Goal: Transaction & Acquisition: Book appointment/travel/reservation

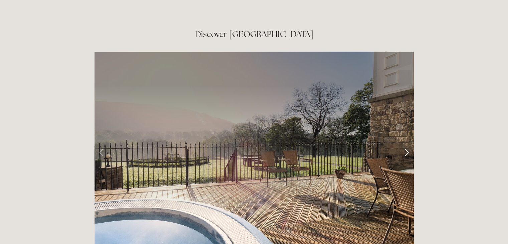
scroll to position [1069, 0]
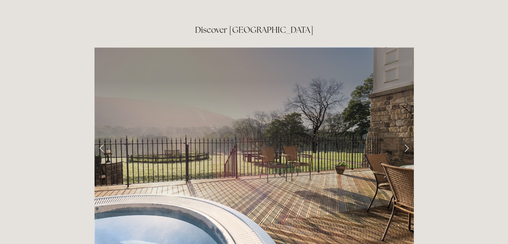
click at [405, 138] on link "Next Slide" at bounding box center [406, 148] width 15 height 20
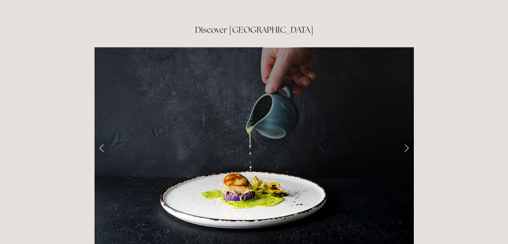
click at [407, 138] on link "Next Slide" at bounding box center [406, 148] width 15 height 20
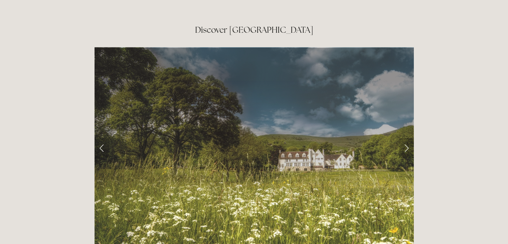
click at [407, 138] on link "Next Slide" at bounding box center [406, 148] width 15 height 20
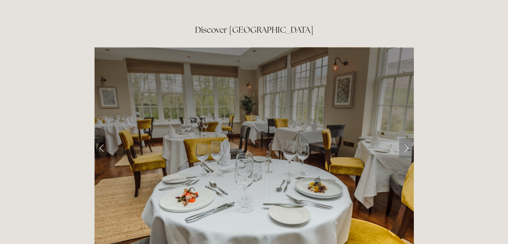
click at [407, 138] on link "Next Slide" at bounding box center [406, 148] width 15 height 20
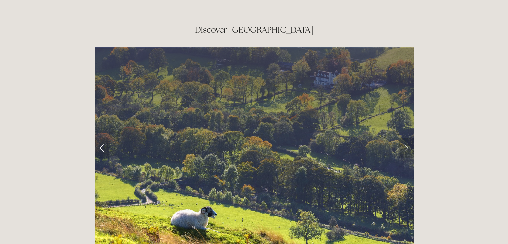
click at [407, 138] on link "Next Slide" at bounding box center [406, 148] width 15 height 20
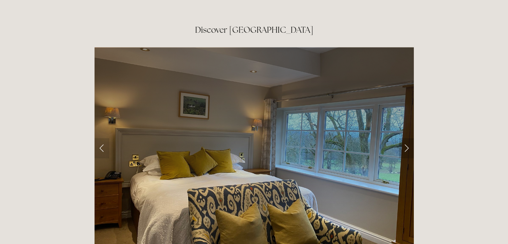
click at [407, 138] on link "Next Slide" at bounding box center [406, 148] width 15 height 20
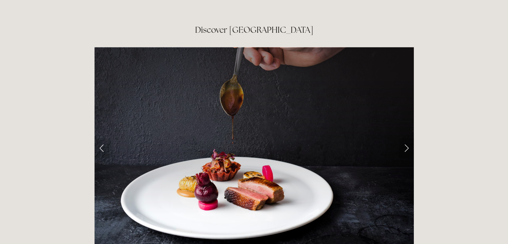
click at [407, 138] on link "Next Slide" at bounding box center [406, 148] width 15 height 20
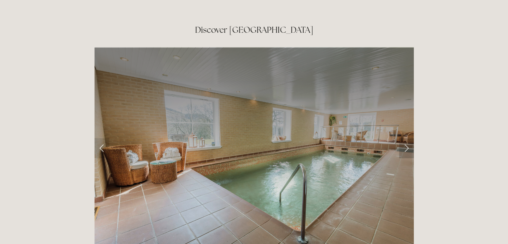
click at [407, 138] on link "Next Slide" at bounding box center [406, 148] width 15 height 20
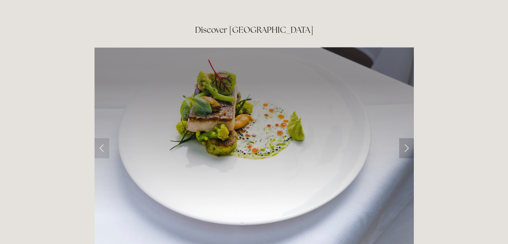
click at [407, 138] on link "Next Slide" at bounding box center [406, 148] width 15 height 20
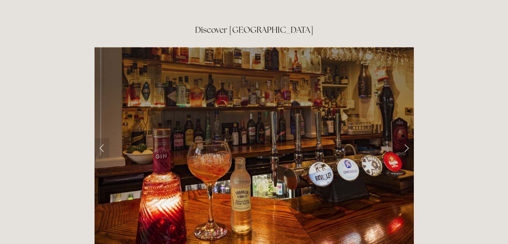
click at [407, 138] on link "Next Slide" at bounding box center [406, 148] width 15 height 20
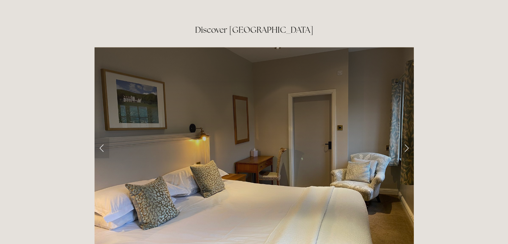
click at [407, 138] on link "Next Slide" at bounding box center [406, 148] width 15 height 20
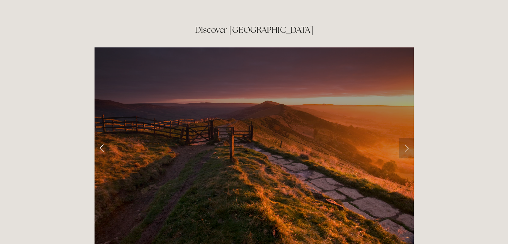
click at [407, 138] on link "Next Slide" at bounding box center [406, 148] width 15 height 20
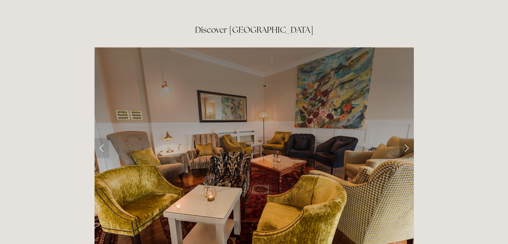
click at [407, 138] on link "Next Slide" at bounding box center [406, 148] width 15 height 20
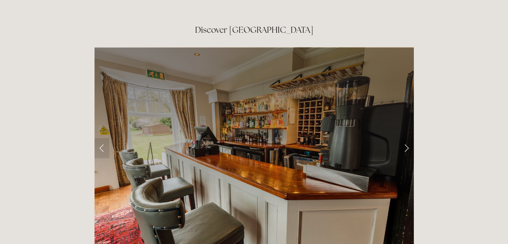
click at [407, 138] on link "Next Slide" at bounding box center [406, 148] width 15 height 20
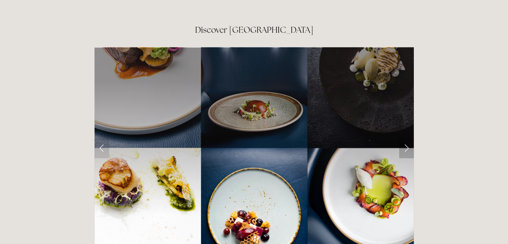
click at [407, 138] on link "Next Slide" at bounding box center [406, 148] width 15 height 20
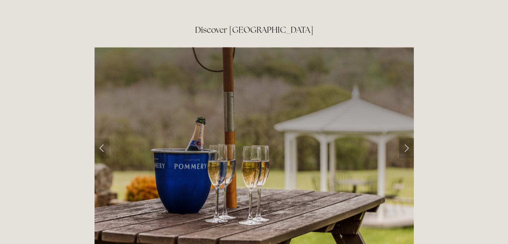
click at [407, 138] on link "Next Slide" at bounding box center [406, 148] width 15 height 20
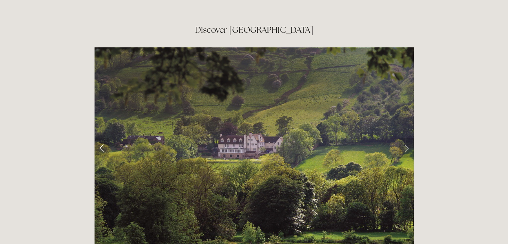
click at [407, 138] on link "Next Slide" at bounding box center [406, 148] width 15 height 20
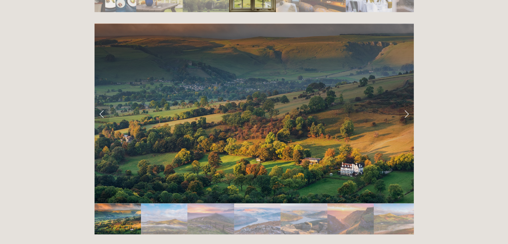
scroll to position [1303, 0]
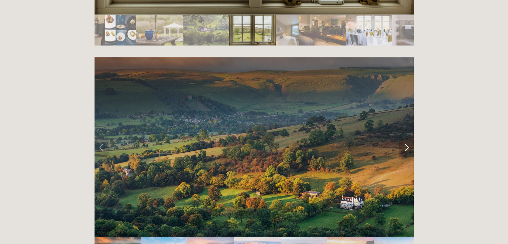
click at [406, 137] on link "Next Slide" at bounding box center [406, 147] width 15 height 20
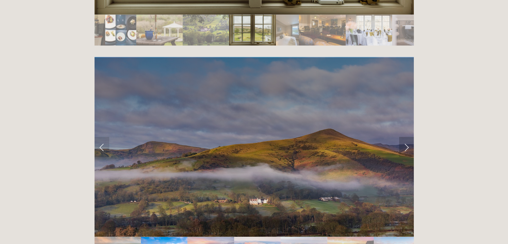
click at [406, 137] on link "Next Slide" at bounding box center [406, 147] width 15 height 20
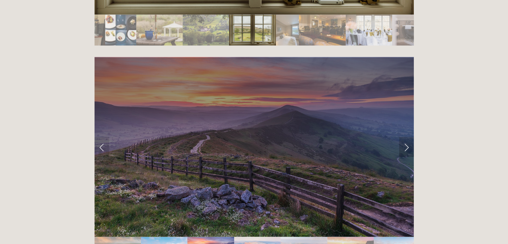
click at [406, 137] on link "Next Slide" at bounding box center [406, 147] width 15 height 20
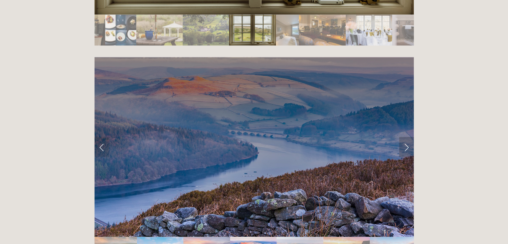
click at [406, 137] on link "Next Slide" at bounding box center [406, 147] width 15 height 20
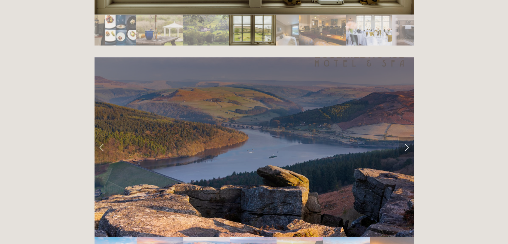
click at [406, 137] on link "Next Slide" at bounding box center [406, 147] width 15 height 20
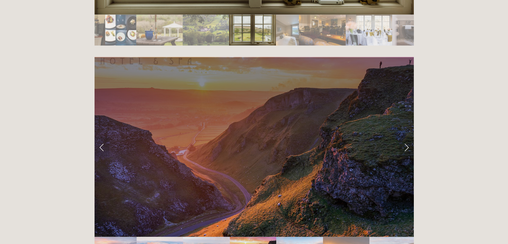
click at [406, 137] on link "Next Slide" at bounding box center [406, 147] width 15 height 20
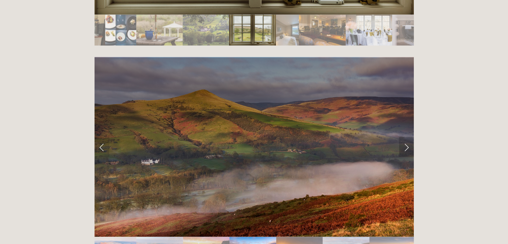
click at [406, 137] on link "Next Slide" at bounding box center [406, 147] width 15 height 20
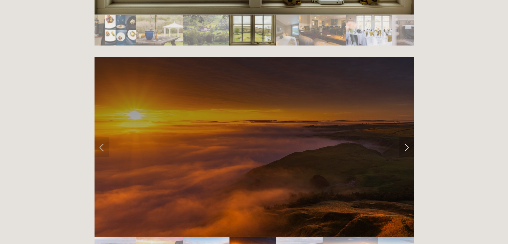
click at [407, 137] on link "Next Slide" at bounding box center [406, 147] width 15 height 20
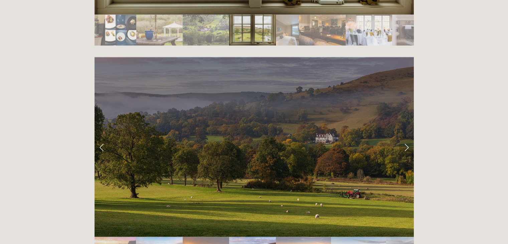
click at [407, 137] on link "Next Slide" at bounding box center [406, 147] width 15 height 20
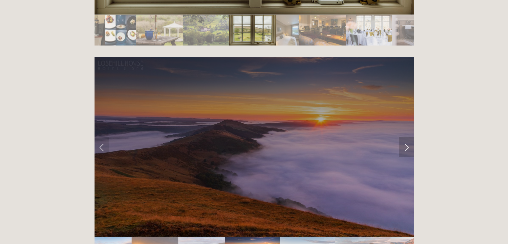
click at [407, 137] on link "Next Slide" at bounding box center [406, 147] width 15 height 20
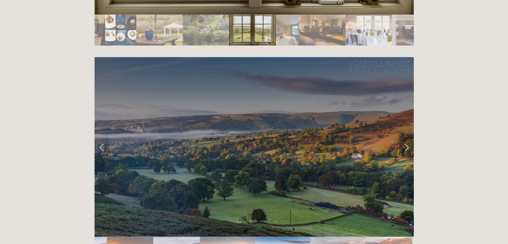
click at [407, 137] on link "Next Slide" at bounding box center [406, 147] width 15 height 20
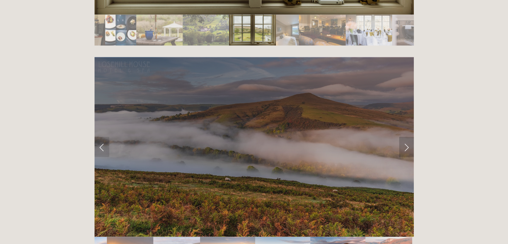
click at [407, 137] on link "Next Slide" at bounding box center [406, 147] width 15 height 20
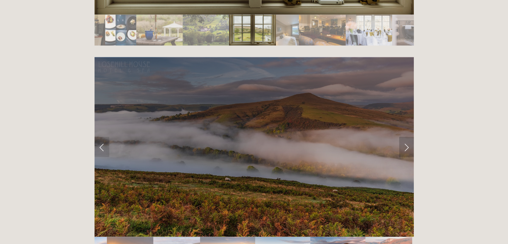
click at [405, 137] on link "Next Slide" at bounding box center [406, 147] width 15 height 20
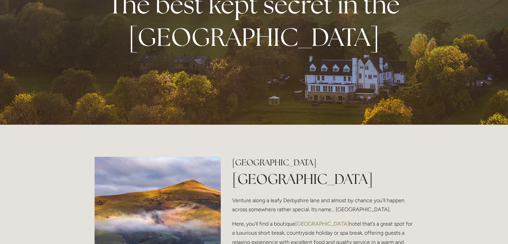
scroll to position [0, 0]
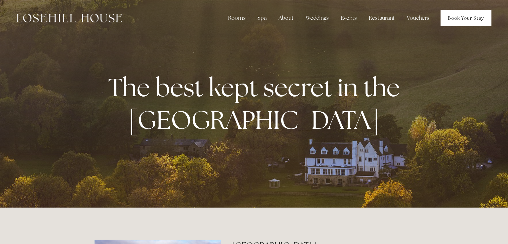
click at [477, 19] on link "Book Your Stay" at bounding box center [466, 18] width 51 height 16
